Goal: Information Seeking & Learning: Check status

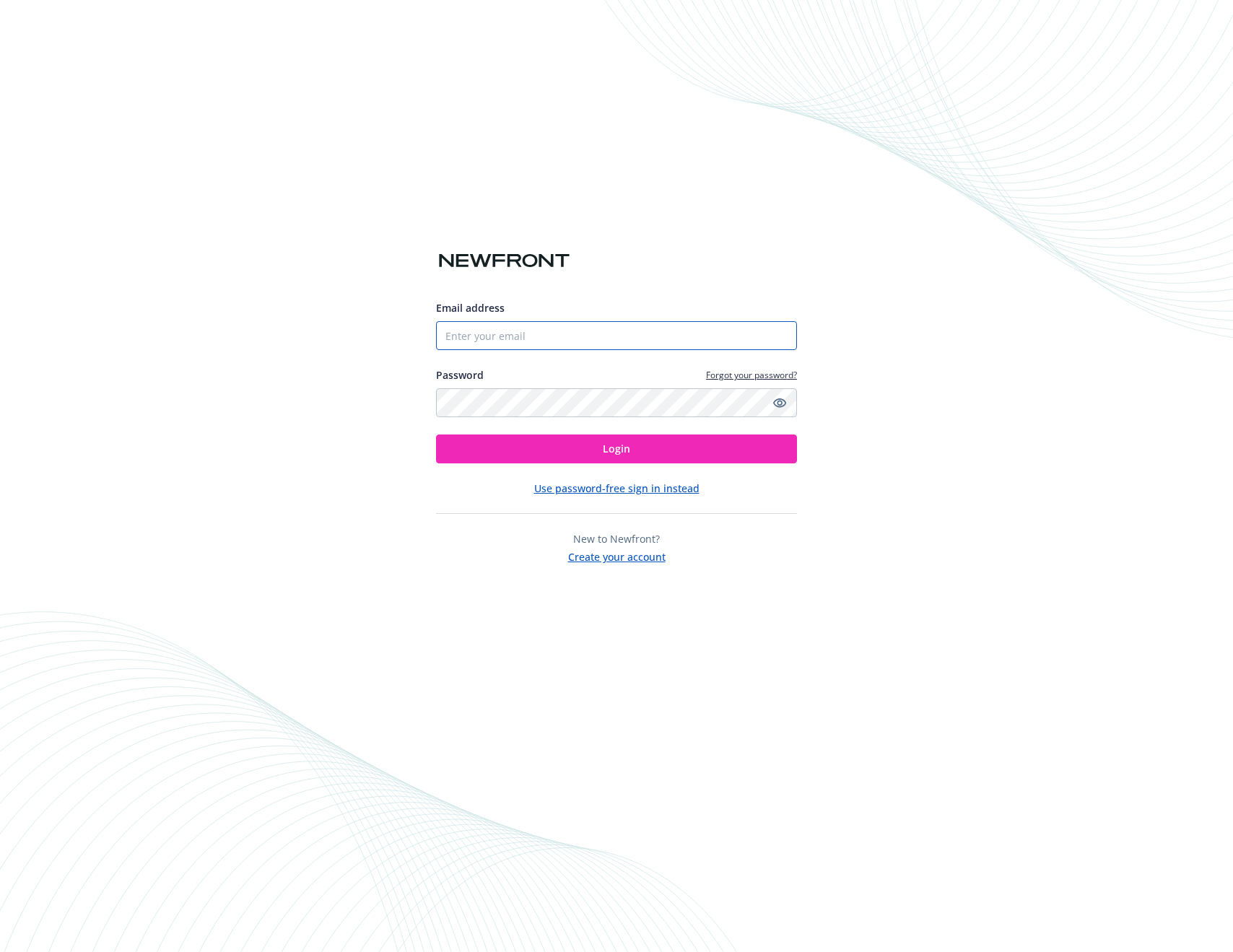
type input "[PERSON_NAME][EMAIL_ADDRESS][DOMAIN_NAME]"
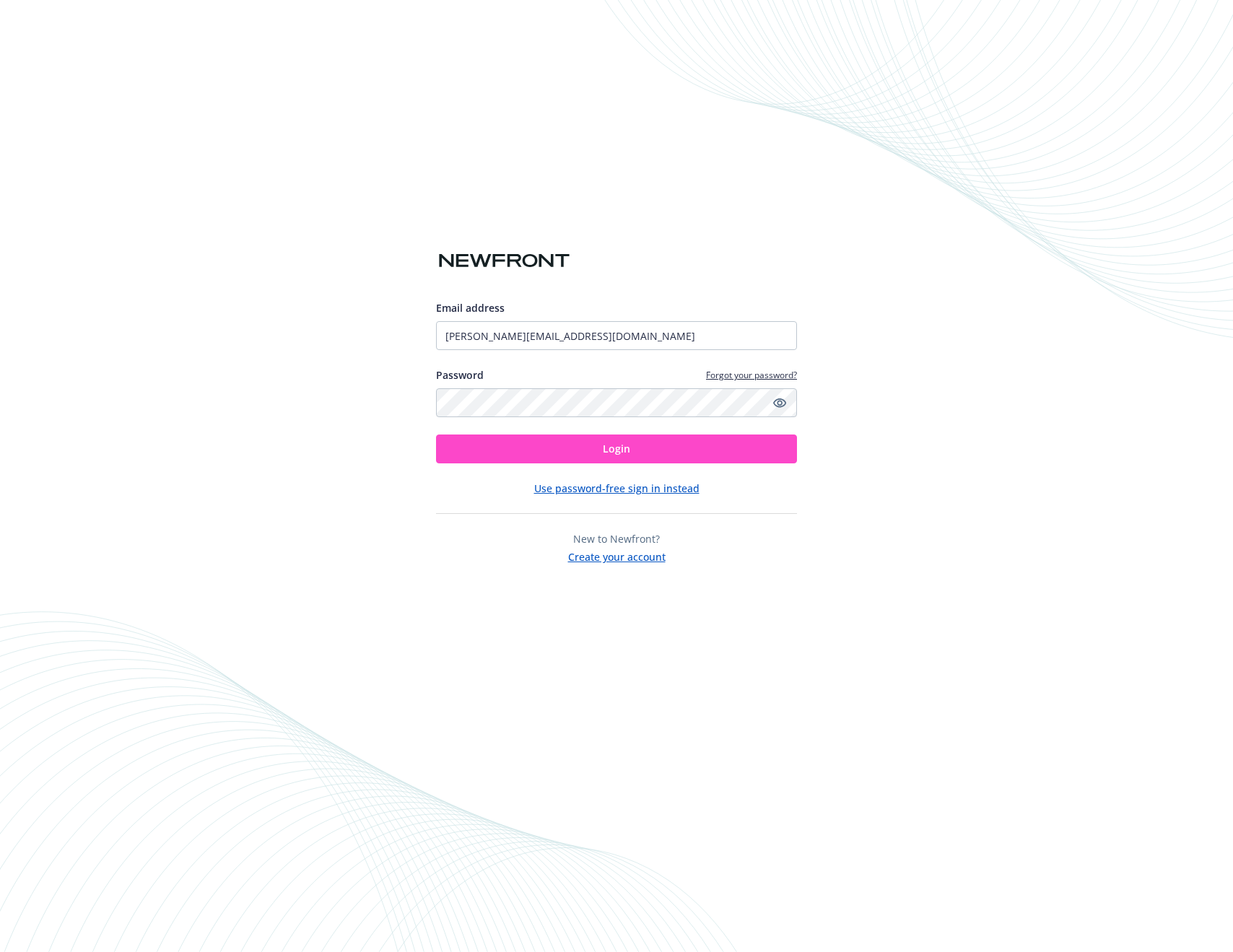
click at [641, 461] on button "Login" at bounding box center [616, 449] width 361 height 29
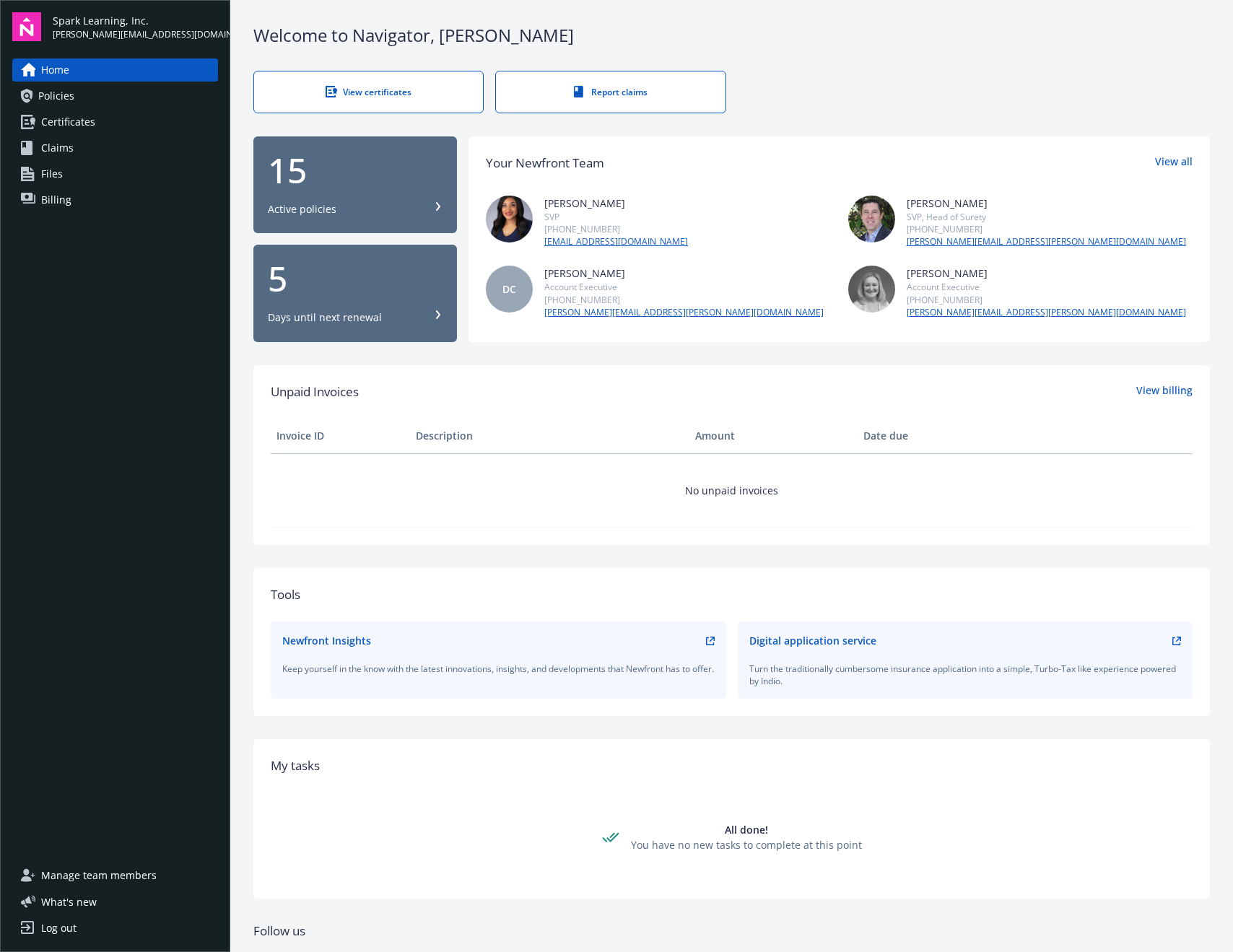
click at [96, 99] on link "Policies" at bounding box center [115, 96] width 206 height 23
